Goal: Use online tool/utility: Utilize a website feature to perform a specific function

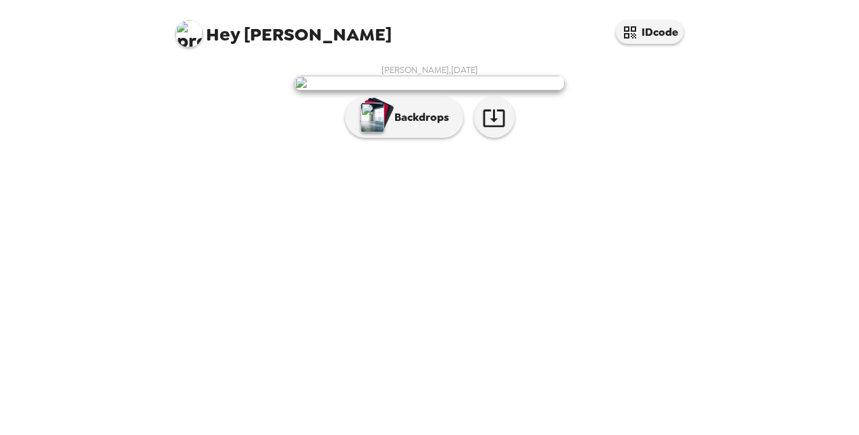
scroll to position [53, 0]
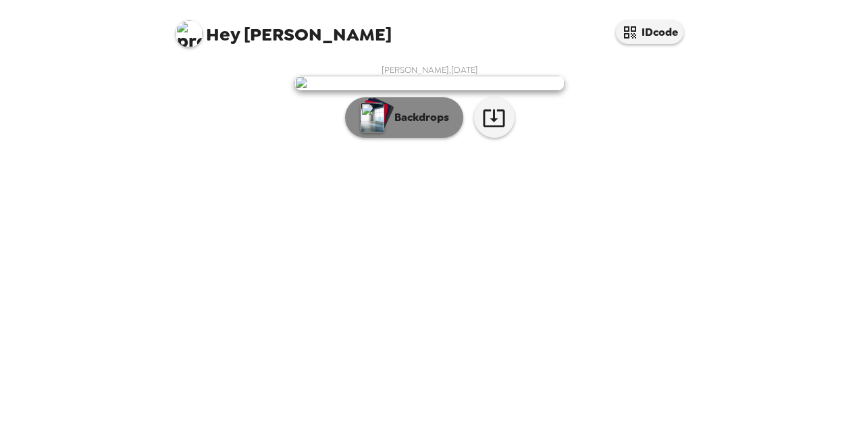
click at [431, 138] on button "Backdrops" at bounding box center [404, 117] width 118 height 41
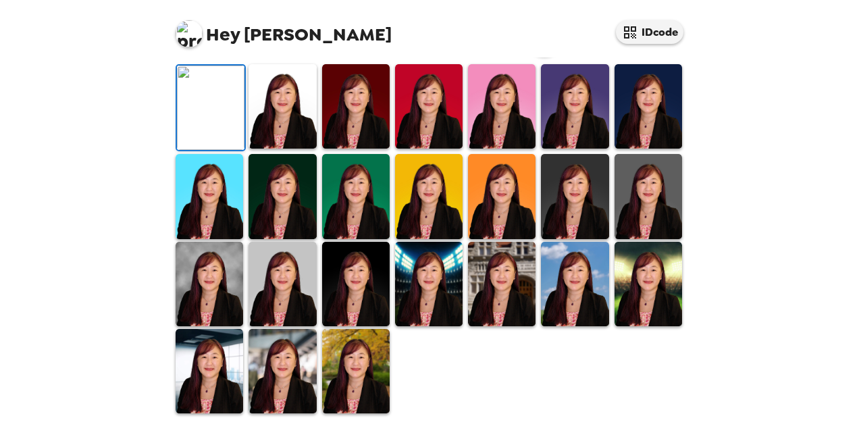
scroll to position [188, 0]
click at [573, 149] on img at bounding box center [575, 106] width 68 height 84
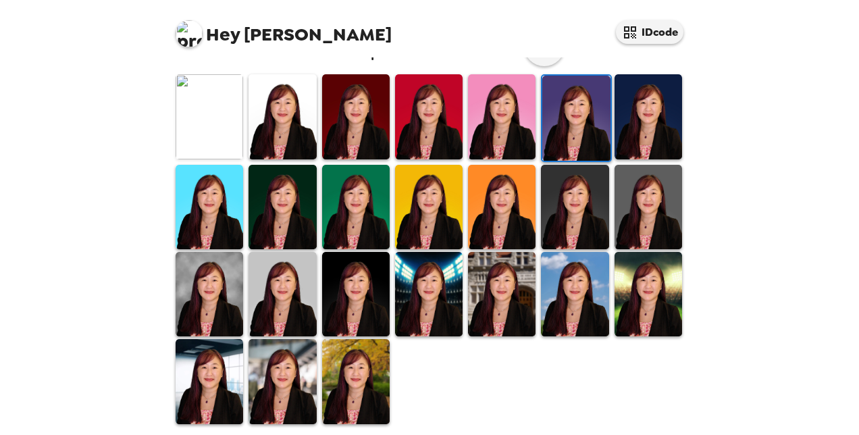
scroll to position [384, 0]
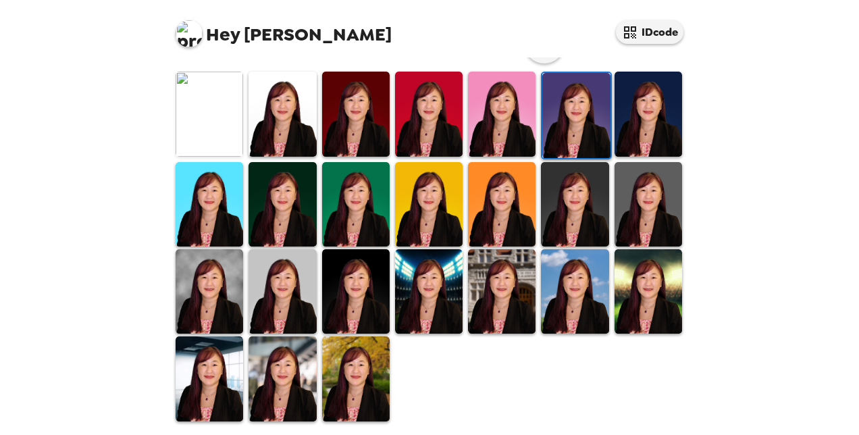
drag, startPoint x: 310, startPoint y: 380, endPoint x: 394, endPoint y: 358, distance: 86.5
click at [310, 380] on img at bounding box center [283, 378] width 68 height 84
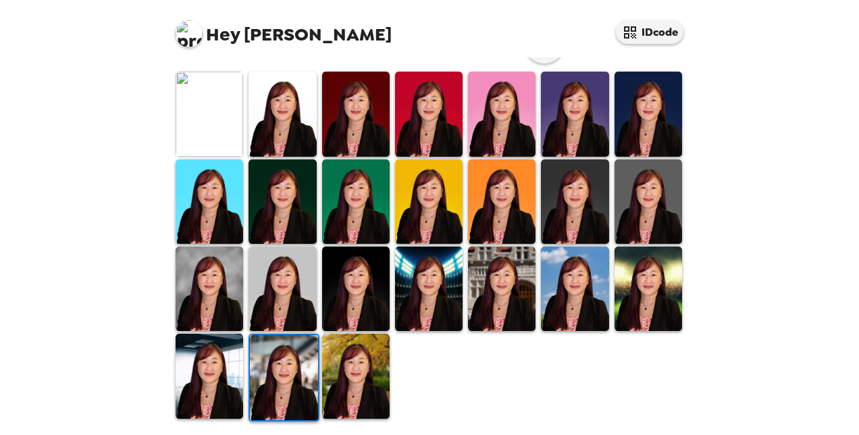
click at [243, 135] on div at bounding box center [209, 113] width 73 height 87
drag, startPoint x: 186, startPoint y: 103, endPoint x: 282, endPoint y: 126, distance: 98.6
click at [186, 104] on img at bounding box center [210, 114] width 68 height 84
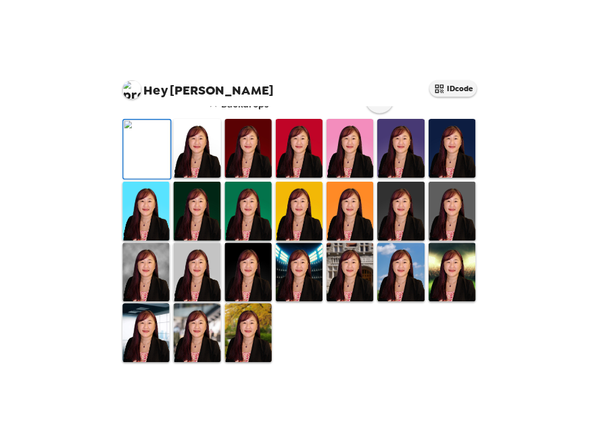
scroll to position [135, 0]
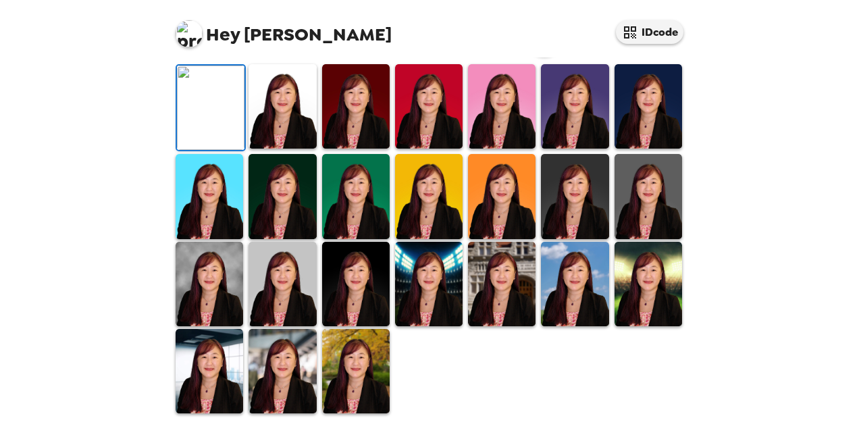
click at [540, 45] on icon "button" at bounding box center [545, 37] width 22 height 18
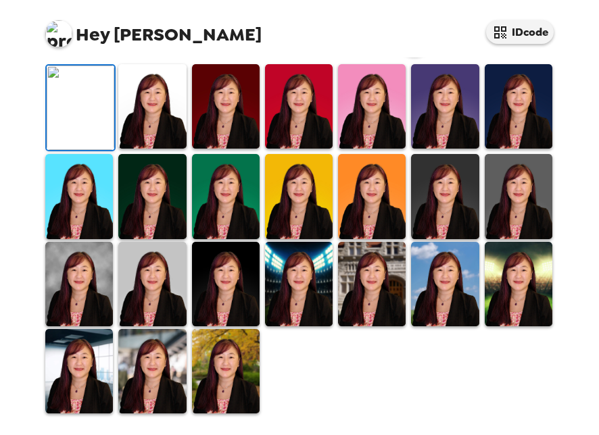
scroll to position [270, 0]
drag, startPoint x: 232, startPoint y: 224, endPoint x: 456, endPoint y: 169, distance: 230.2
click at [232, 149] on img at bounding box center [226, 106] width 68 height 84
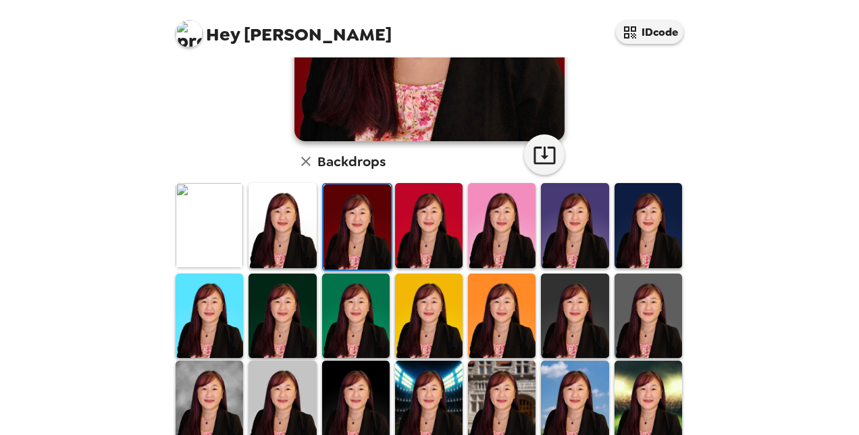
scroll to position [338, 0]
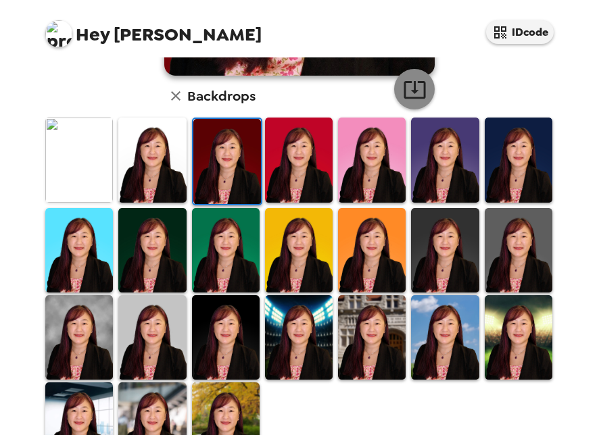
click at [411, 92] on icon "button" at bounding box center [415, 90] width 24 height 24
click at [451, 180] on img at bounding box center [445, 160] width 68 height 84
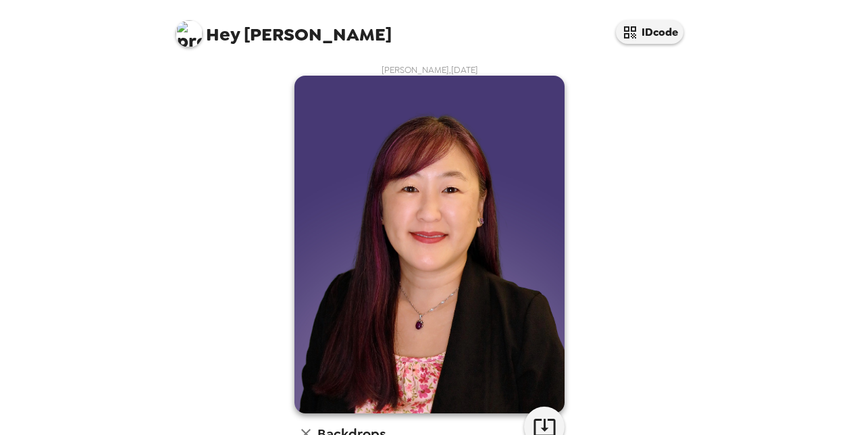
scroll to position [270, 0]
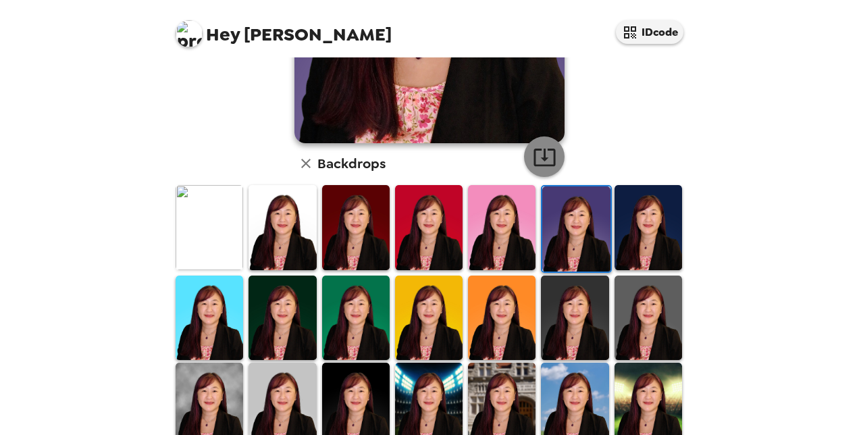
click at [545, 157] on icon "button" at bounding box center [545, 157] width 24 height 24
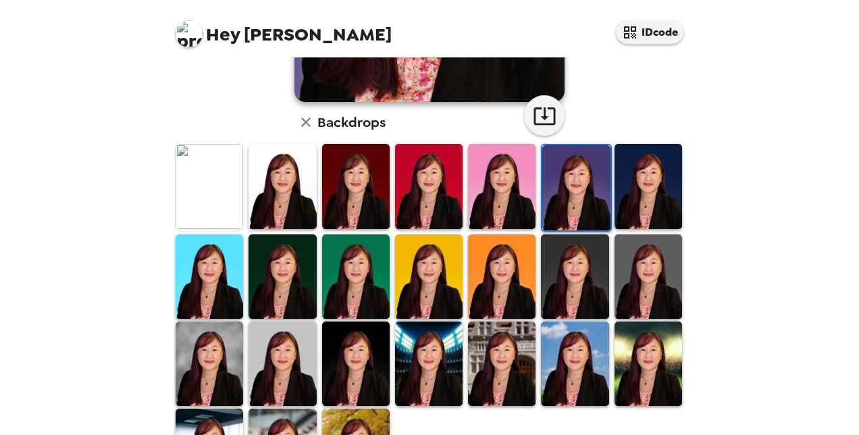
scroll to position [384, 0]
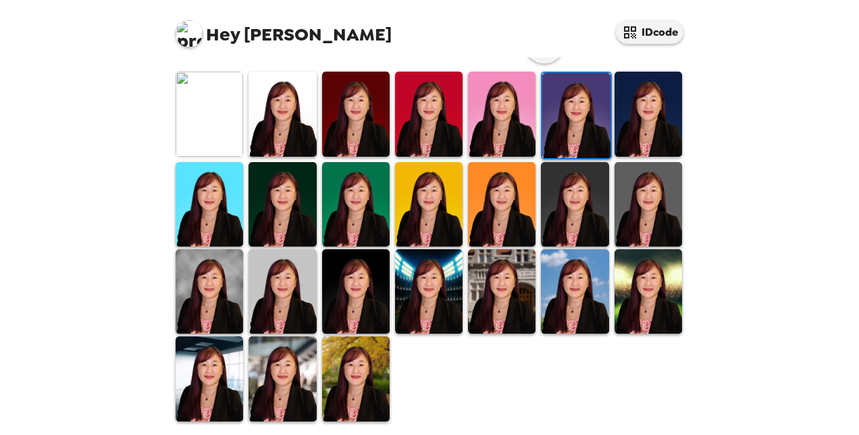
drag, startPoint x: 207, startPoint y: 278, endPoint x: 227, endPoint y: 263, distance: 24.2
click at [207, 278] on img at bounding box center [210, 291] width 68 height 84
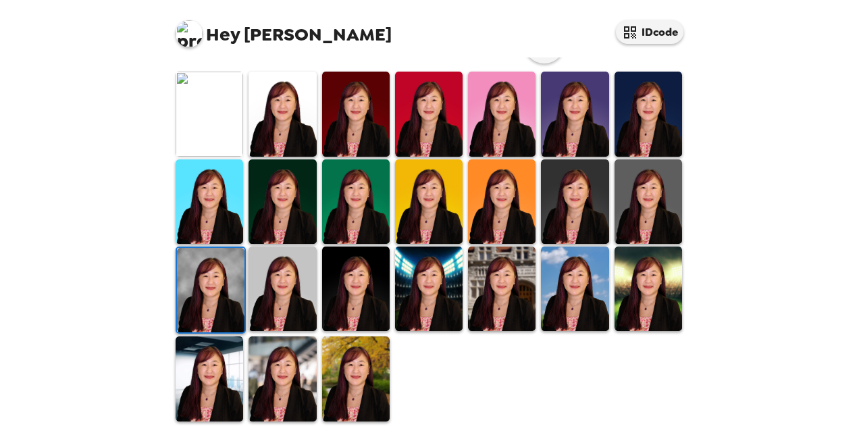
scroll to position [316, 0]
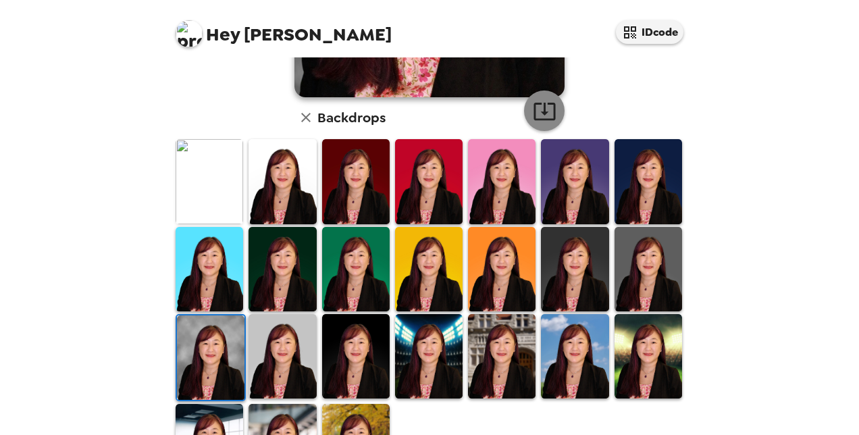
click at [536, 110] on icon "button" at bounding box center [545, 111] width 24 height 24
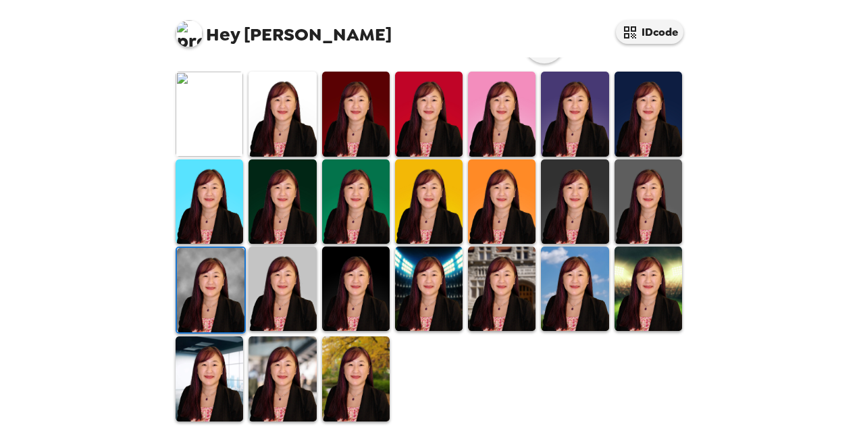
click at [212, 393] on img at bounding box center [210, 378] width 68 height 84
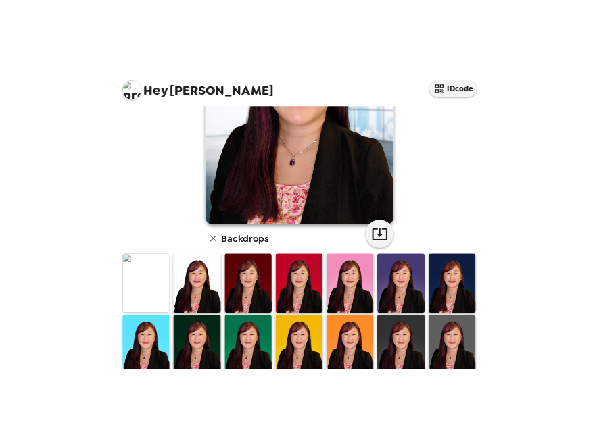
scroll to position [316, 0]
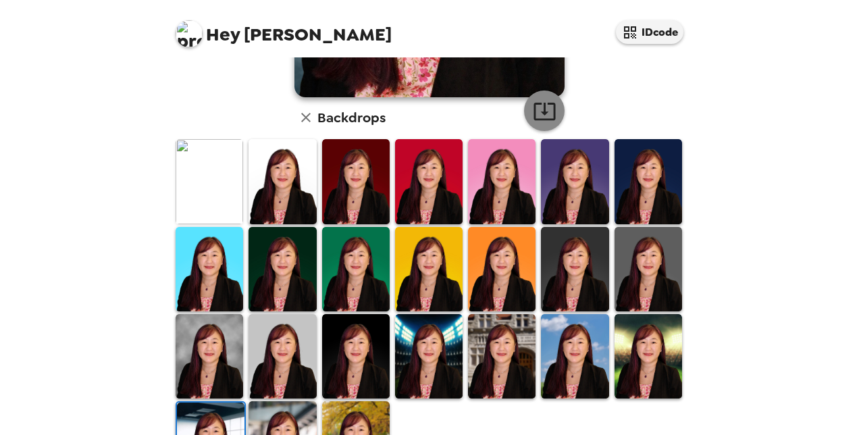
click at [537, 105] on icon "button" at bounding box center [545, 111] width 24 height 24
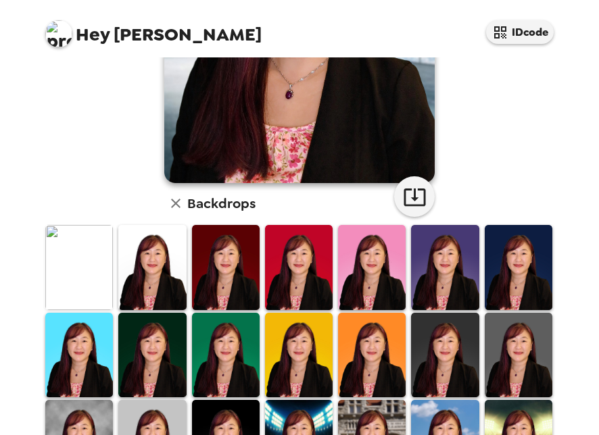
scroll to position [114, 0]
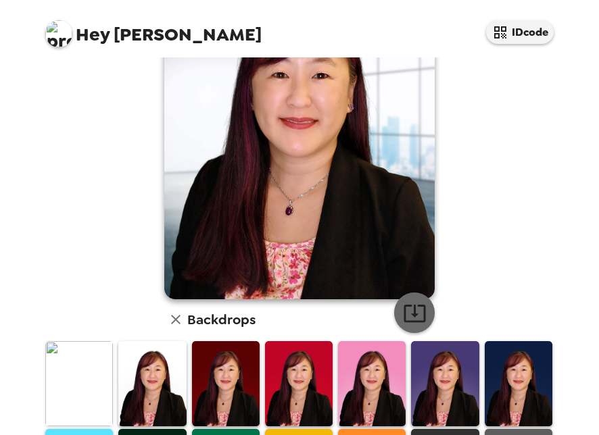
click at [408, 311] on icon "button" at bounding box center [414, 314] width 22 height 18
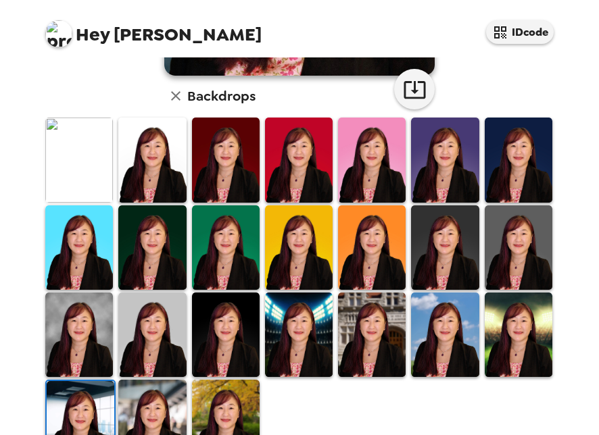
scroll to position [384, 0]
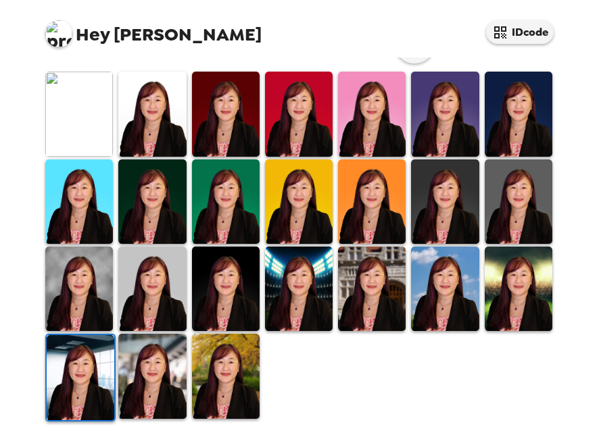
click at [169, 373] on img at bounding box center [152, 376] width 68 height 84
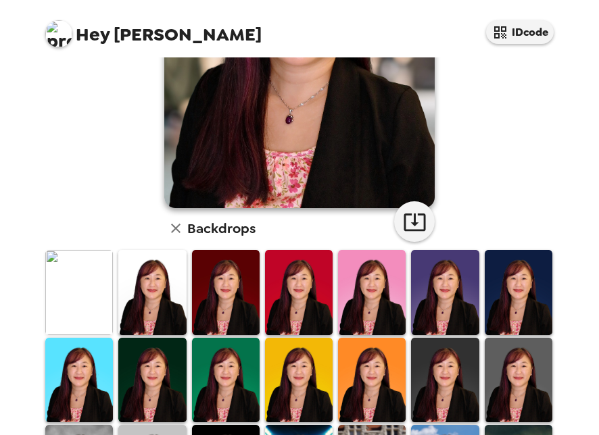
scroll to position [338, 0]
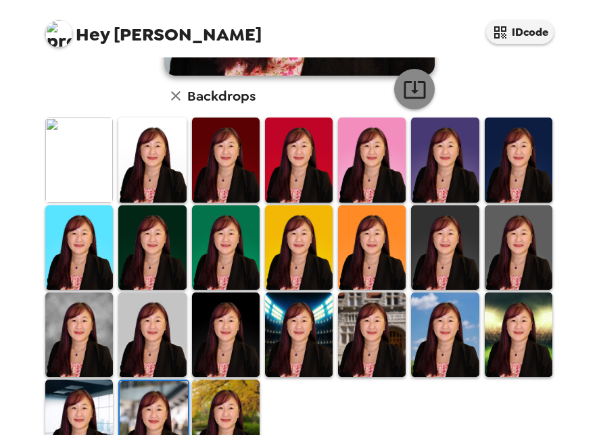
click at [413, 84] on icon "button" at bounding box center [415, 90] width 24 height 24
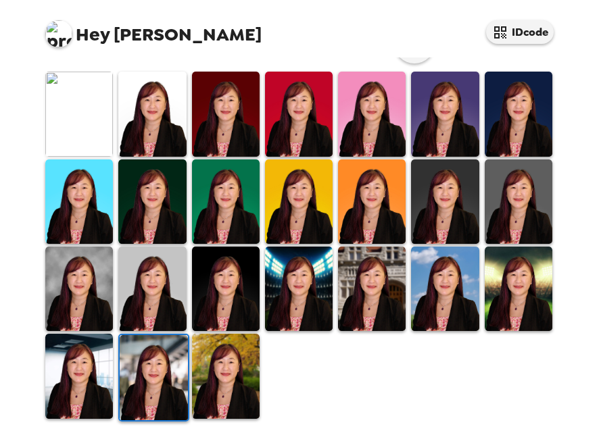
drag, startPoint x: 231, startPoint y: 361, endPoint x: 285, endPoint y: 326, distance: 64.1
click at [231, 361] on img at bounding box center [226, 376] width 68 height 84
